Goal: Transaction & Acquisition: Purchase product/service

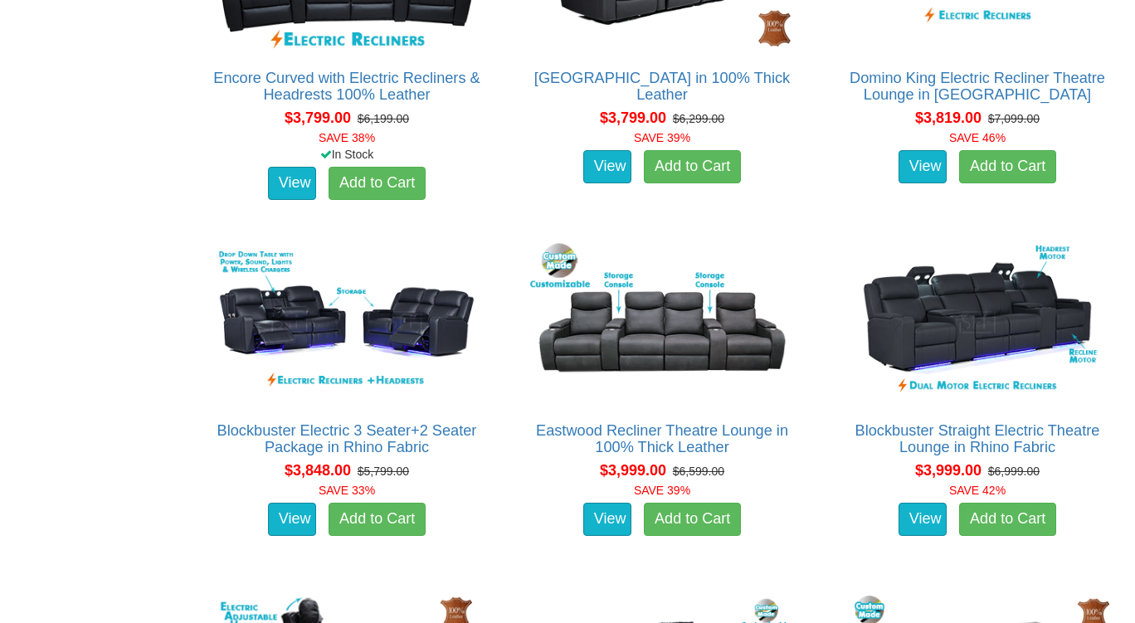
scroll to position [3711, 0]
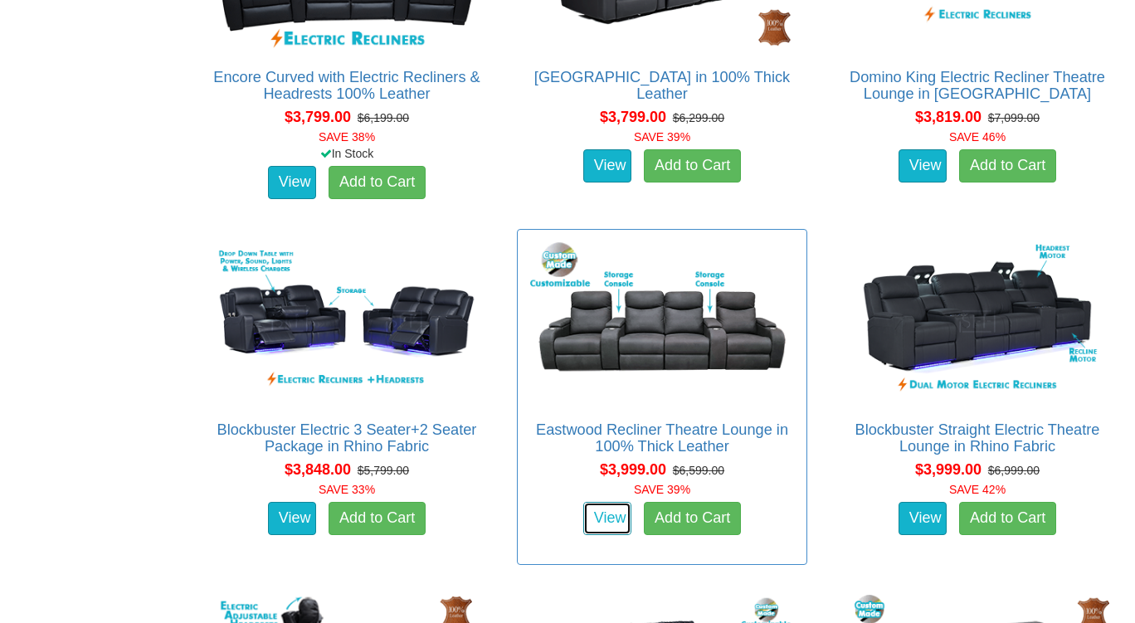
click at [607, 506] on link "View" at bounding box center [607, 518] width 48 height 33
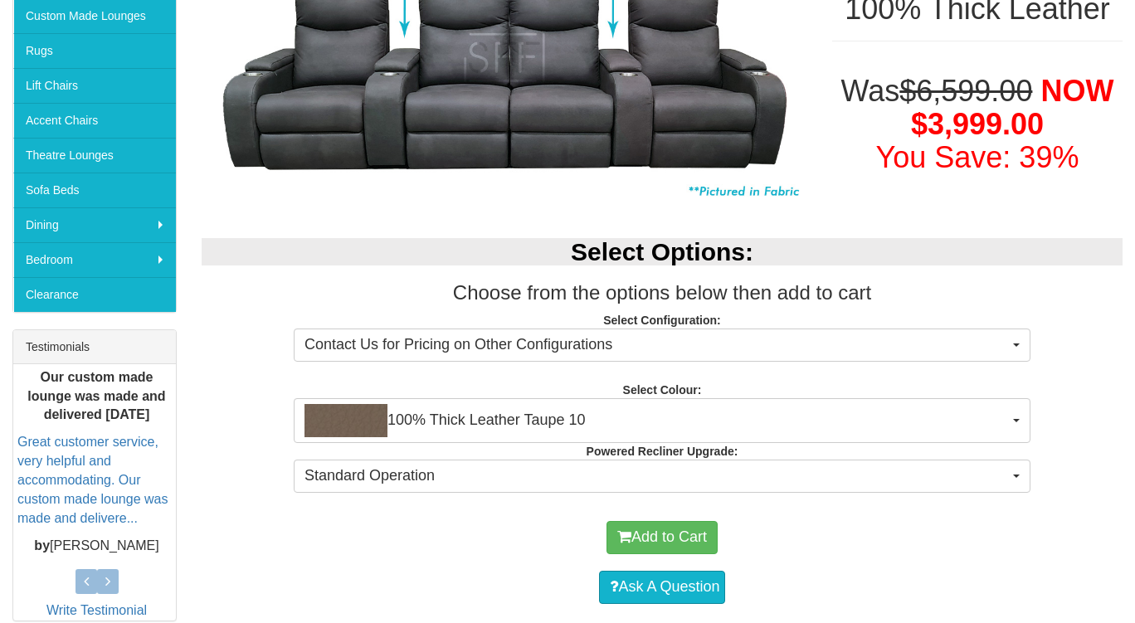
scroll to position [379, 0]
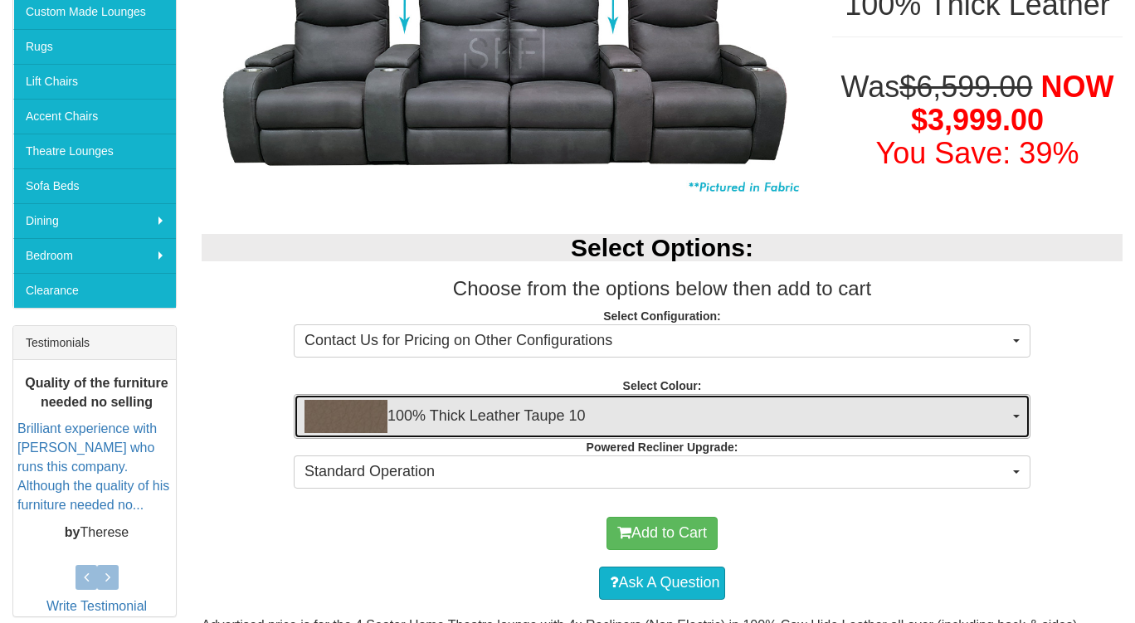
click at [1020, 417] on button "100% Thick Leather Taupe 10" at bounding box center [662, 416] width 737 height 45
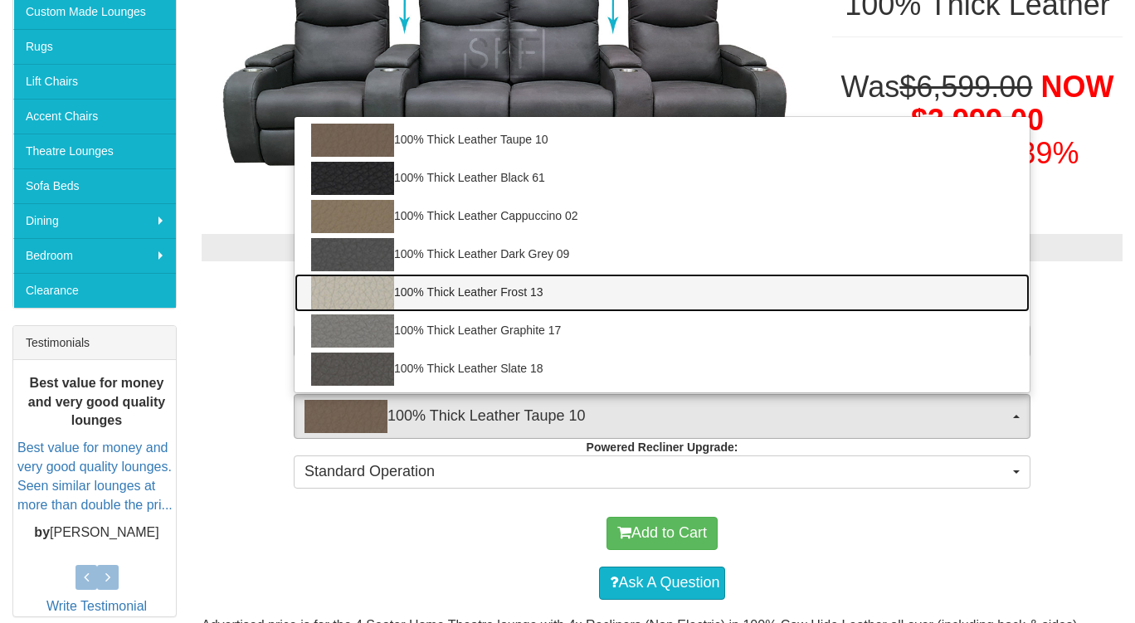
click at [530, 293] on link "100% Thick Leather Frost 13" at bounding box center [662, 293] width 735 height 38
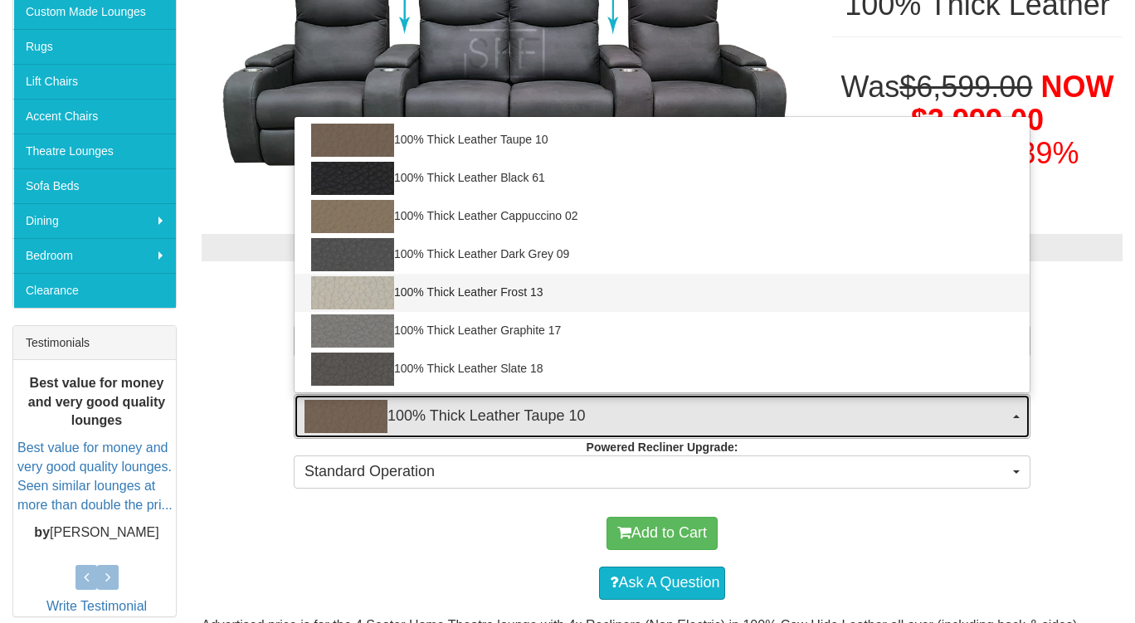
select select "1946"
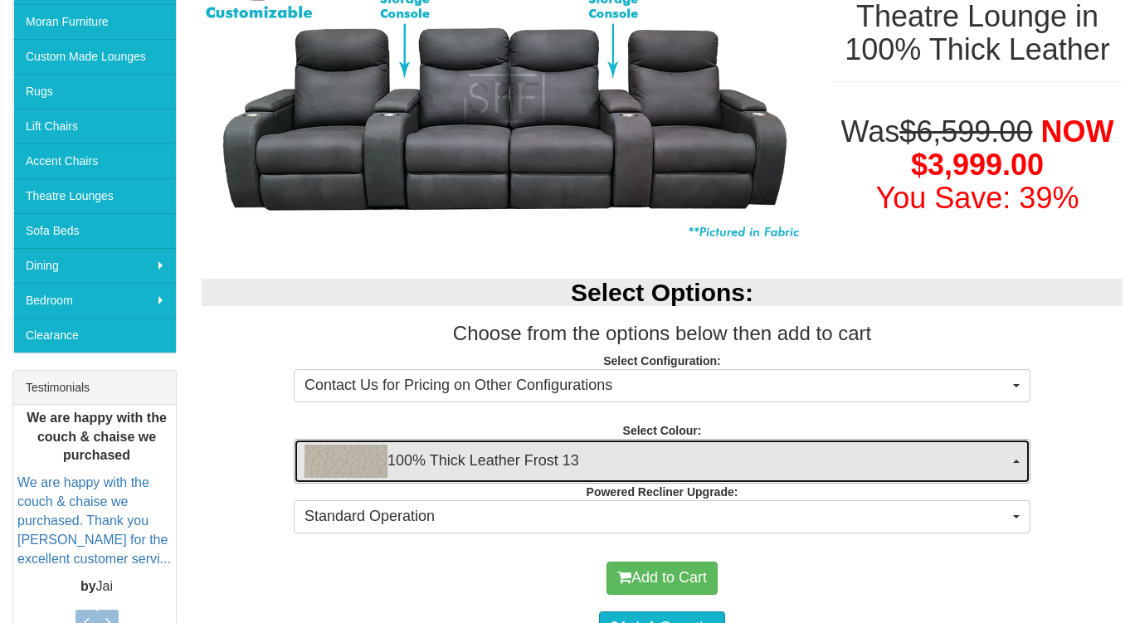
scroll to position [333, 0]
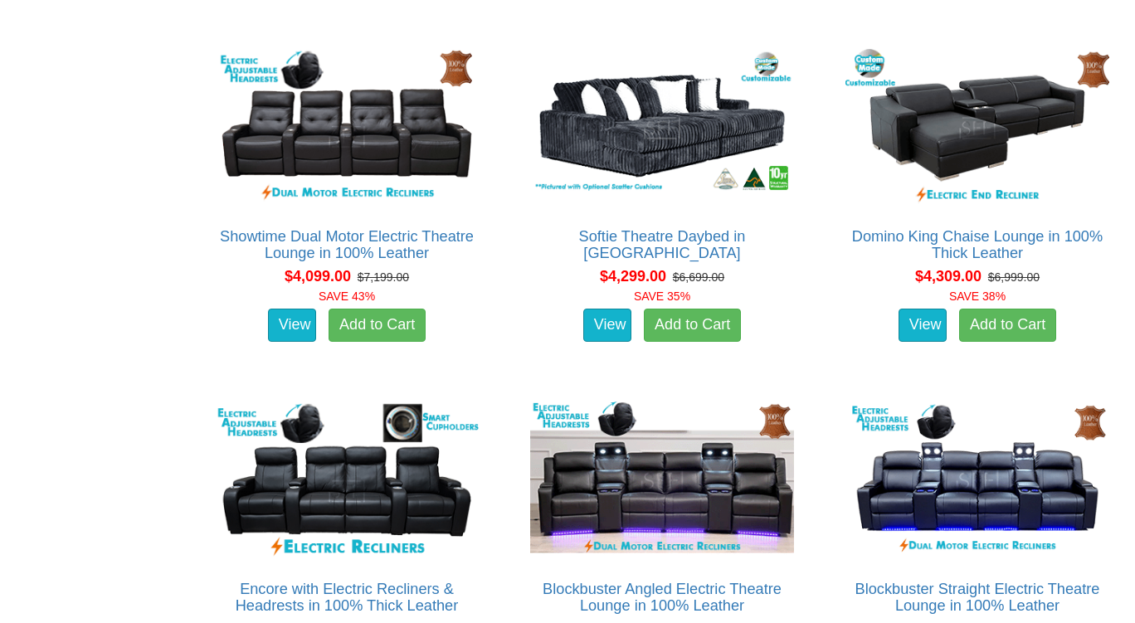
scroll to position [4258, 0]
